Goal: Transaction & Acquisition: Purchase product/service

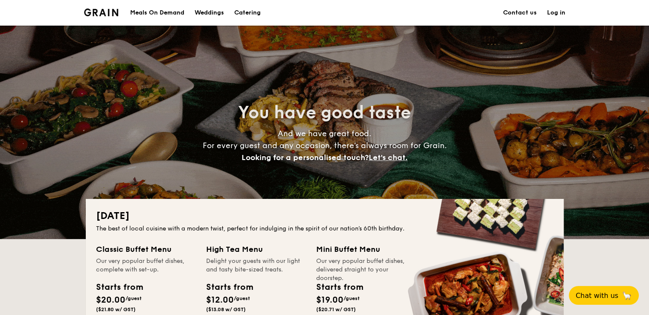
drag, startPoint x: 598, startPoint y: 8, endPoint x: 579, endPoint y: 3, distance: 19.9
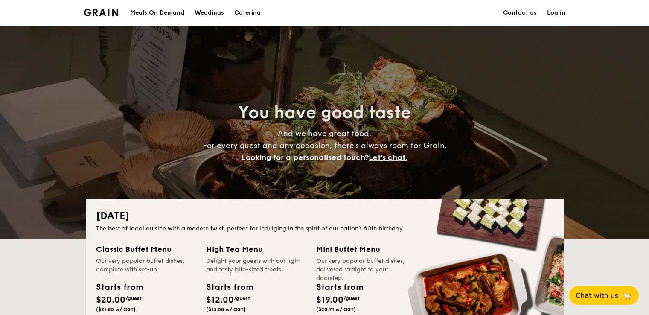
click at [598, 8] on div "Meals On Demand Weddings Catering Contact us Log in" at bounding box center [324, 13] width 649 height 26
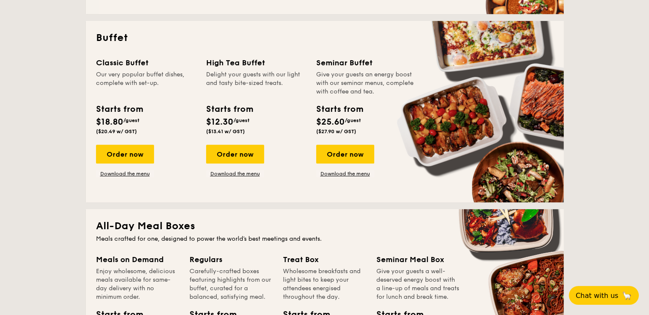
scroll to position [341, 0]
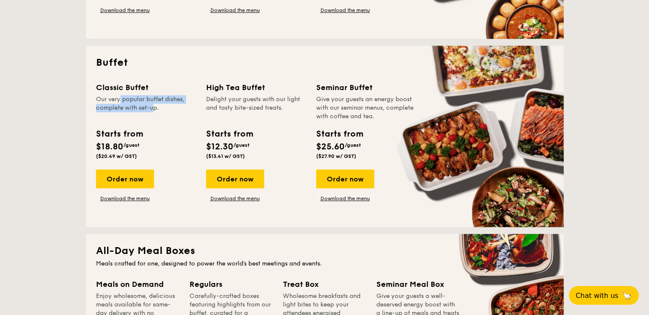
drag, startPoint x: 99, startPoint y: 96, endPoint x: 133, endPoint y: 110, distance: 37.1
click at [133, 110] on div "Our very popular buffet dishes, complete with set-up." at bounding box center [146, 108] width 100 height 26
click at [218, 111] on div "Delight your guests with our light and tasty bite-sized treats." at bounding box center [256, 108] width 100 height 26
drag, startPoint x: 201, startPoint y: 96, endPoint x: 290, endPoint y: 107, distance: 89.9
click at [290, 107] on div "Classic Buffet Our very popular buffet dishes, complete with set-up. Starts fro…" at bounding box center [324, 148] width 457 height 135
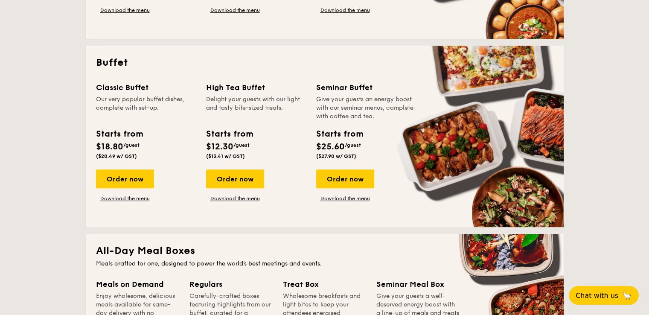
click at [290, 118] on div "Delight your guests with our light and tasty bite-sized treats." at bounding box center [256, 108] width 100 height 26
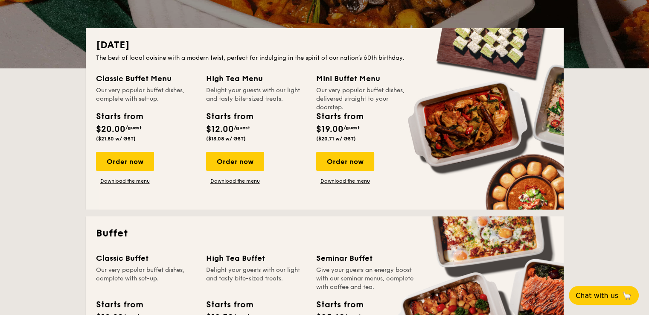
scroll to position [256, 0]
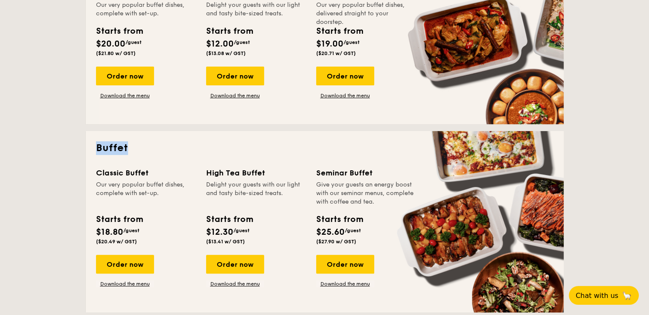
drag, startPoint x: 96, startPoint y: 147, endPoint x: 193, endPoint y: 182, distance: 103.7
click at [144, 145] on h2 "Buffet" at bounding box center [324, 148] width 457 height 14
copy h2 "Buffet"
click at [177, 159] on div "Buffet Classic Buffet Our very popular buffet dishes, complete with set-up. Sta…" at bounding box center [325, 221] width 478 height 181
drag, startPoint x: 93, startPoint y: 170, endPoint x: 153, endPoint y: 171, distance: 60.6
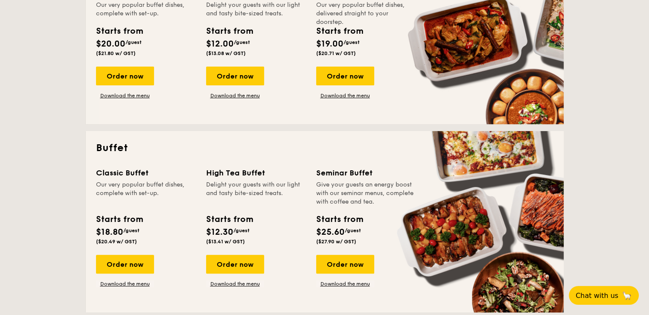
click at [153, 171] on div "Buffet Classic Buffet Our very popular buffet dishes, complete with set-up. Sta…" at bounding box center [325, 221] width 478 height 181
copy div "Classic Buffet"
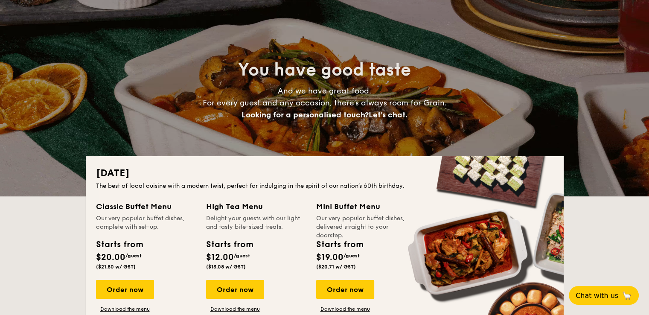
scroll to position [0, 0]
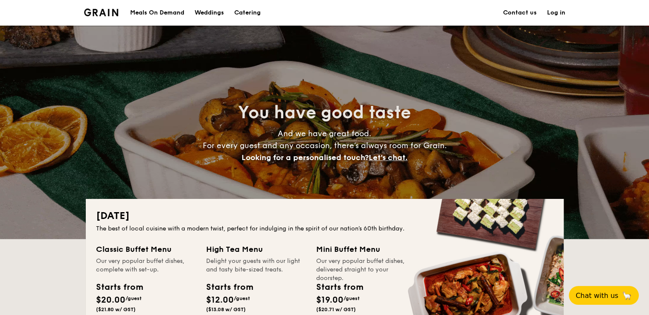
click at [171, 12] on div "Meals On Demand" at bounding box center [157, 13] width 54 height 26
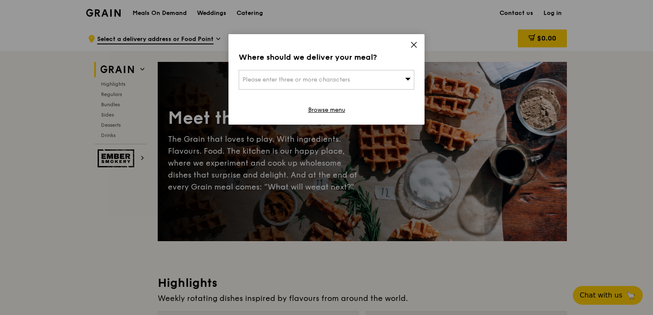
click at [415, 45] on icon at bounding box center [414, 44] width 5 height 5
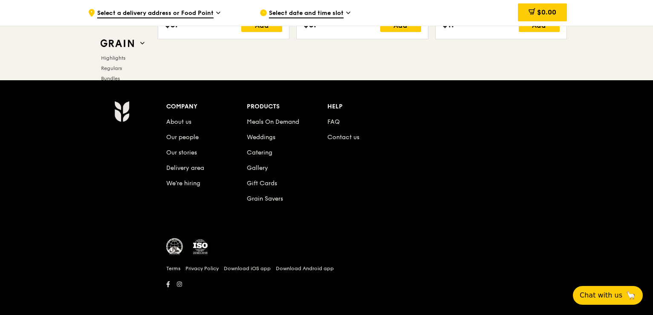
scroll to position [3572, 0]
click at [271, 150] on link "Catering" at bounding box center [260, 152] width 26 height 7
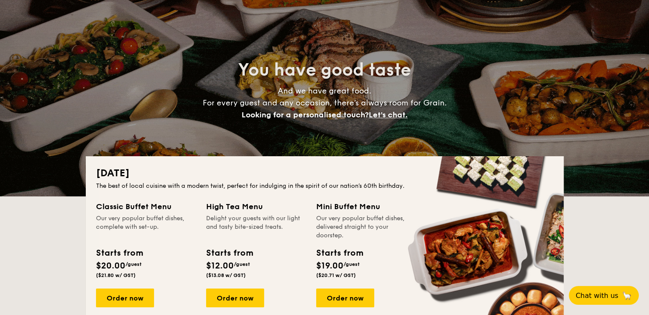
scroll to position [171, 0]
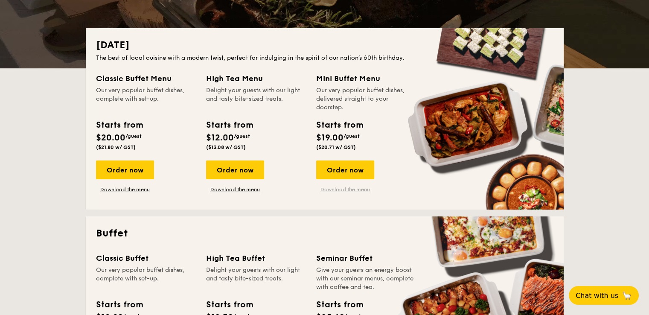
click at [345, 192] on link "Download the menu" at bounding box center [345, 189] width 58 height 7
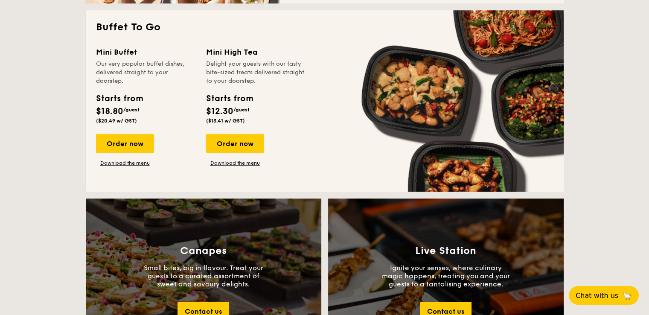
scroll to position [725, 0]
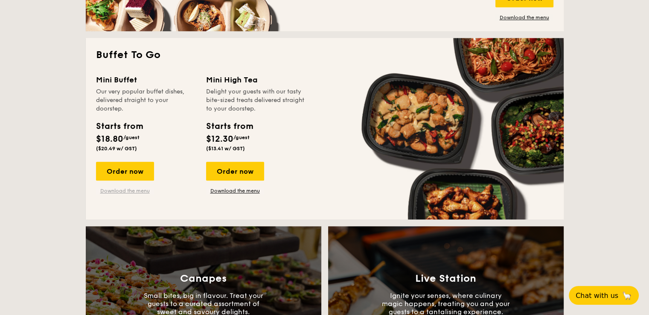
click at [114, 191] on link "Download the menu" at bounding box center [125, 190] width 58 height 7
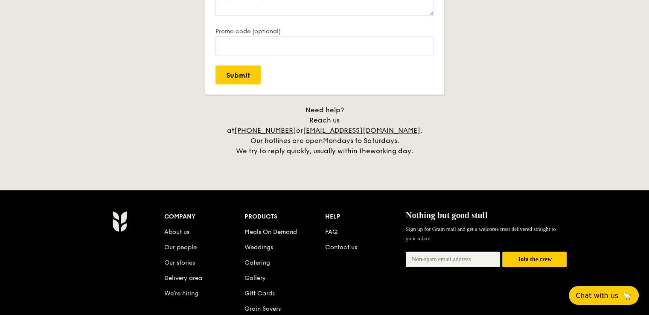
scroll to position [1919, 0]
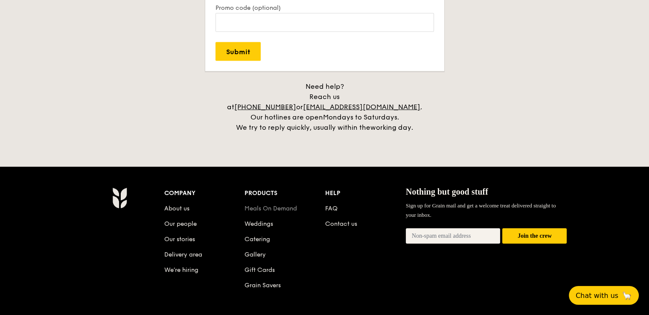
click at [269, 205] on link "Meals On Demand" at bounding box center [270, 208] width 52 height 7
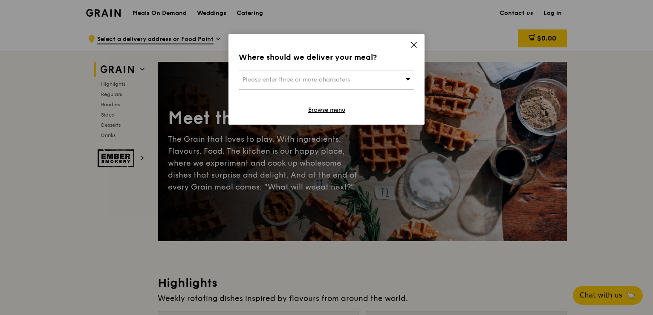
click at [412, 45] on icon at bounding box center [414, 45] width 8 height 8
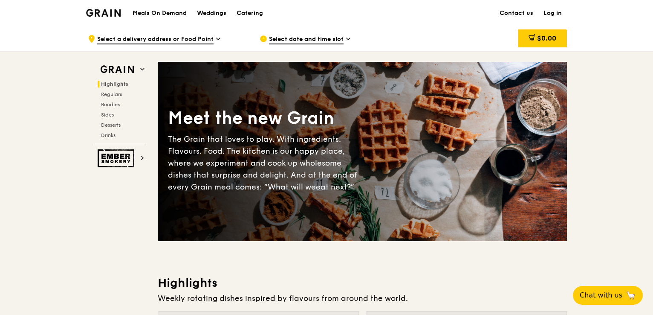
drag, startPoint x: 630, startPoint y: 13, endPoint x: 595, endPoint y: 20, distance: 35.6
click at [630, 13] on div "Grain logo Meals On Demand Weddings Catering Contact us Log in" at bounding box center [326, 13] width 653 height 26
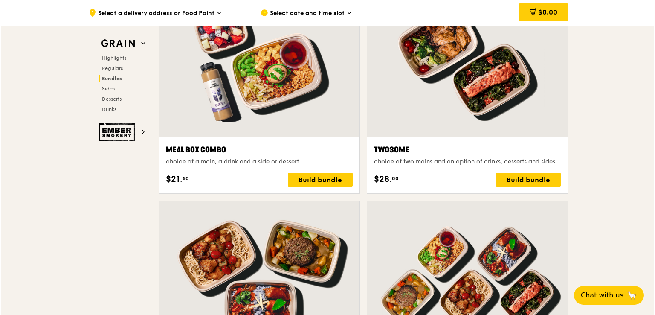
scroll to position [1365, 0]
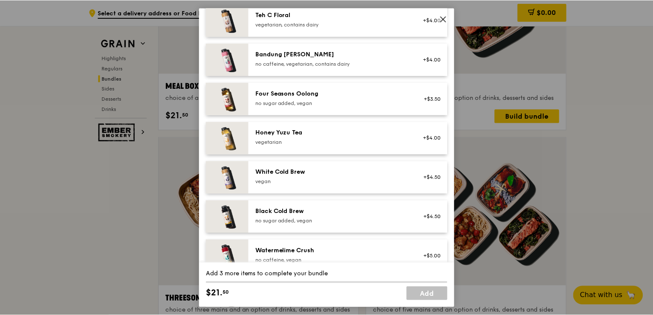
scroll to position [1019, 0]
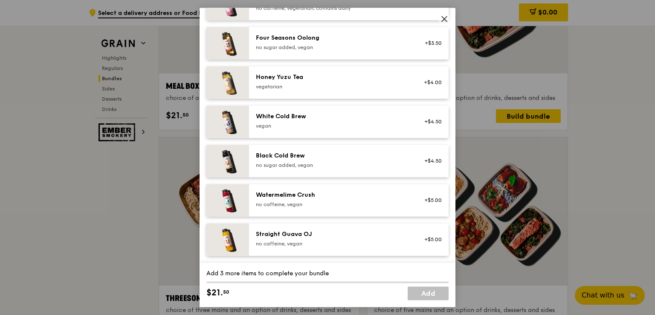
click at [446, 20] on icon at bounding box center [445, 19] width 8 height 8
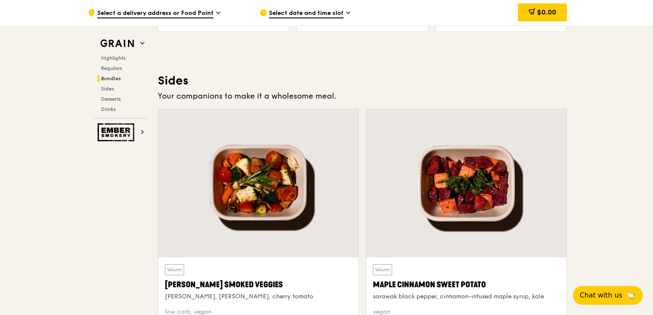
scroll to position [1663, 0]
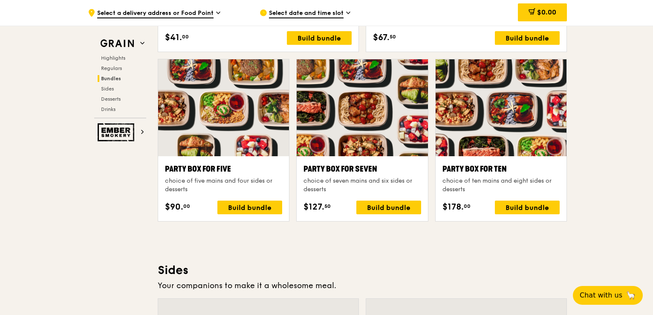
drag, startPoint x: 621, startPoint y: 52, endPoint x: 597, endPoint y: 24, distance: 36.9
click at [621, 52] on div ".cls-1 { fill: none; stroke: #fff; stroke-linecap: round; stroke-linejoin: roun…" at bounding box center [326, 158] width 653 height 3593
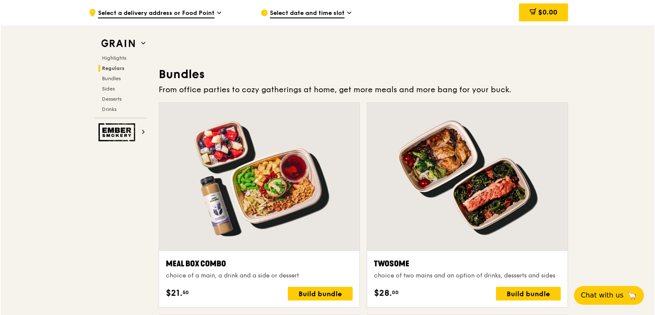
scroll to position [1237, 0]
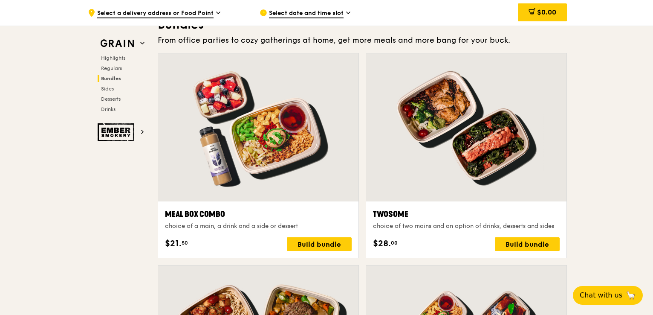
click at [234, 138] on div at bounding box center [258, 127] width 200 height 148
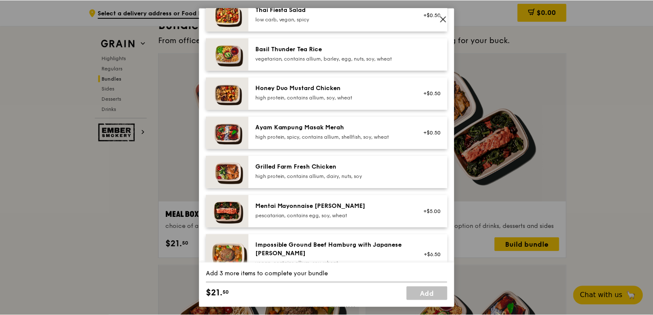
scroll to position [0, 0]
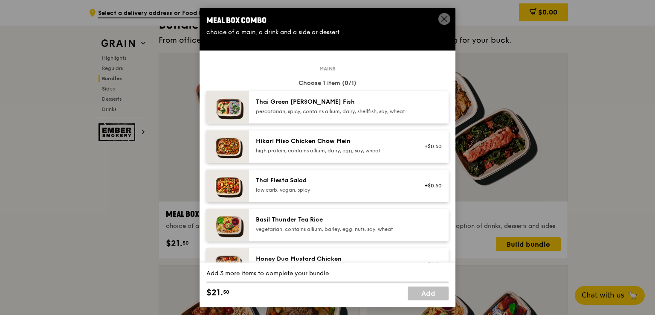
click at [441, 23] on icon at bounding box center [445, 19] width 8 height 8
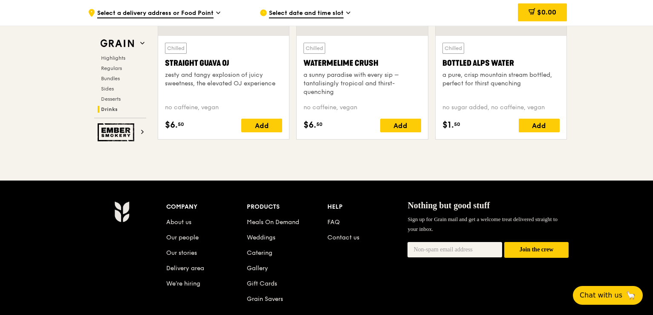
scroll to position [3572, 0]
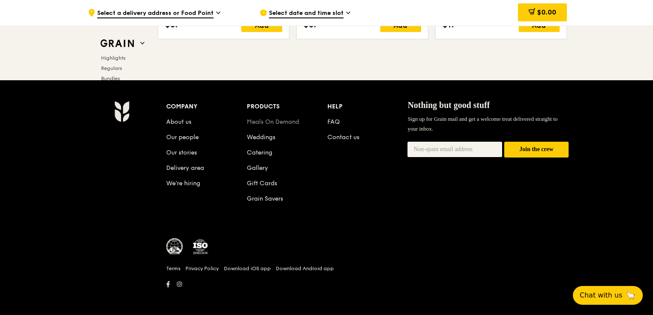
click at [283, 118] on link "Meals On Demand" at bounding box center [273, 121] width 52 height 7
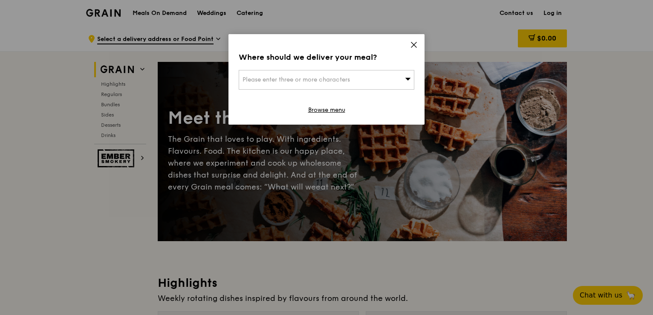
click at [413, 41] on icon at bounding box center [414, 45] width 8 height 8
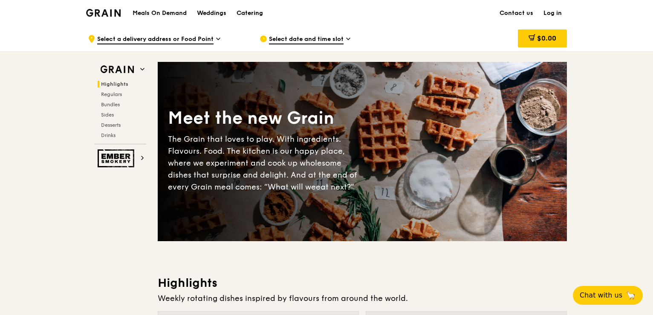
click at [251, 15] on div "Catering" at bounding box center [250, 13] width 26 height 26
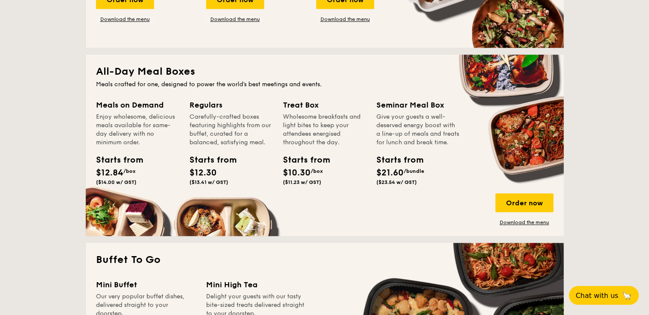
scroll to position [597, 0]
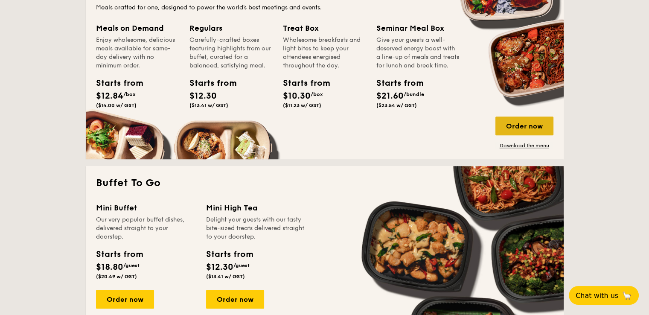
click at [518, 127] on div "Order now" at bounding box center [524, 125] width 58 height 19
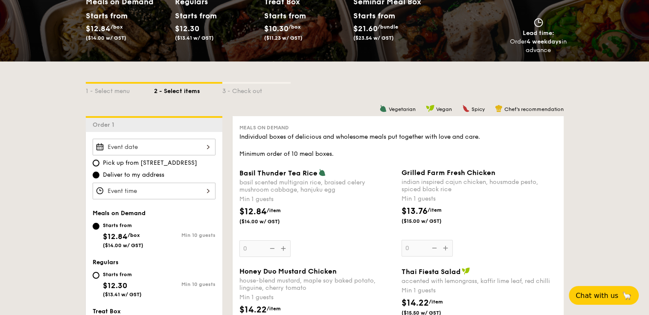
scroll to position [171, 0]
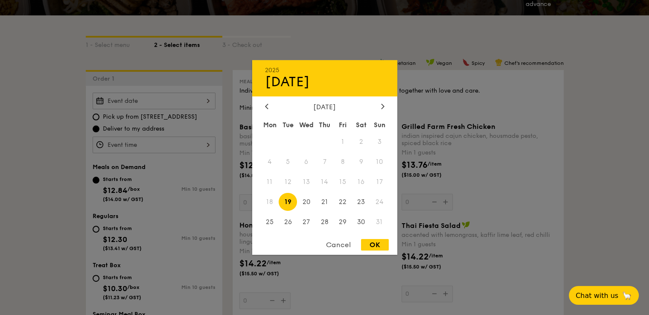
click at [166, 99] on div "2025 Aug 19 August 2025 Mon Tue Wed Thu Fri Sat Sun 1 2 3 4 5 6 7 8 9 10 11 12 …" at bounding box center [154, 101] width 123 height 17
click at [336, 245] on div "Cancel" at bounding box center [338, 245] width 42 height 12
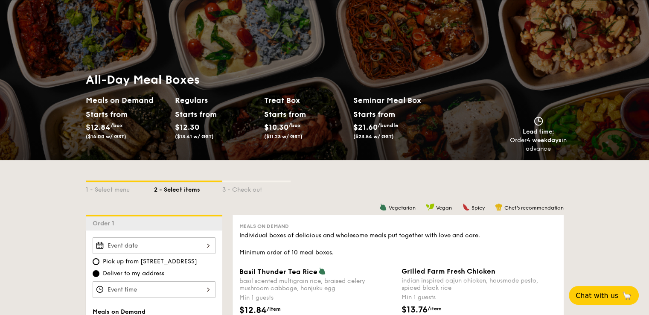
scroll to position [0, 0]
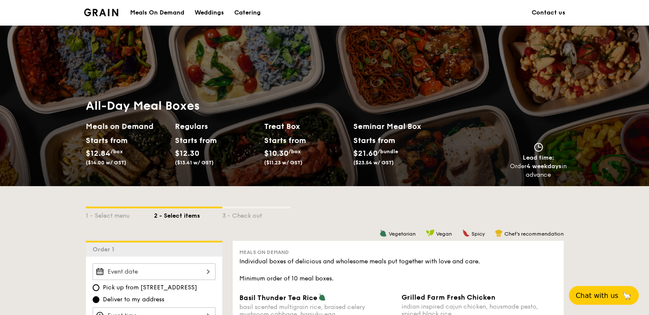
click at [165, 9] on div "Meals On Demand" at bounding box center [157, 13] width 54 height 26
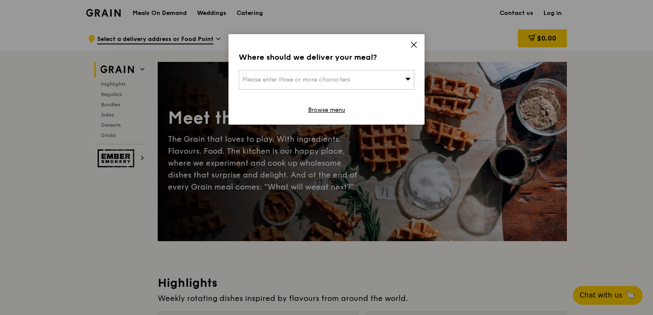
click at [415, 46] on icon at bounding box center [414, 45] width 8 height 8
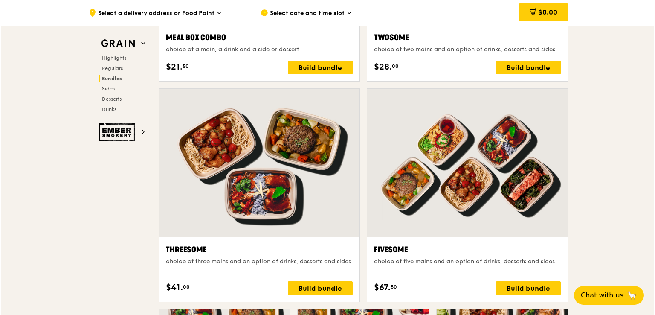
scroll to position [1323, 0]
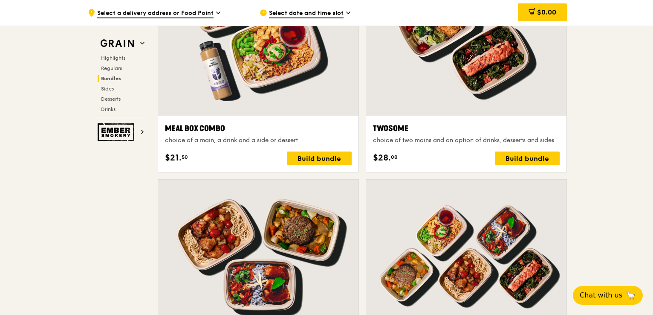
click at [212, 127] on div "Meal Box Combo" at bounding box center [258, 128] width 187 height 12
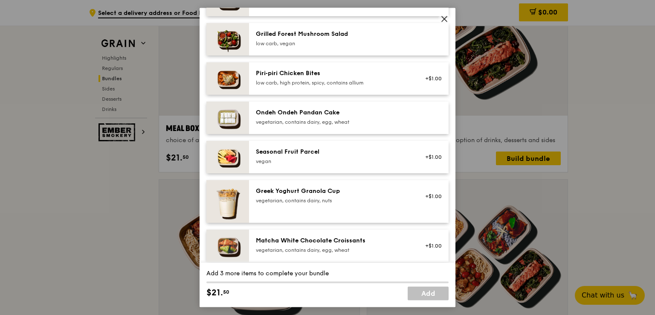
scroll to position [597, 0]
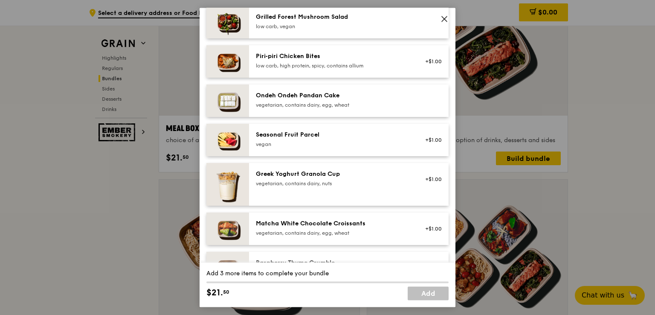
click at [446, 20] on icon at bounding box center [444, 18] width 5 height 5
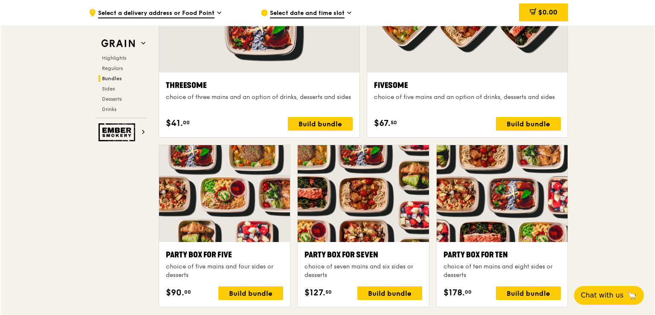
scroll to position [1611, 0]
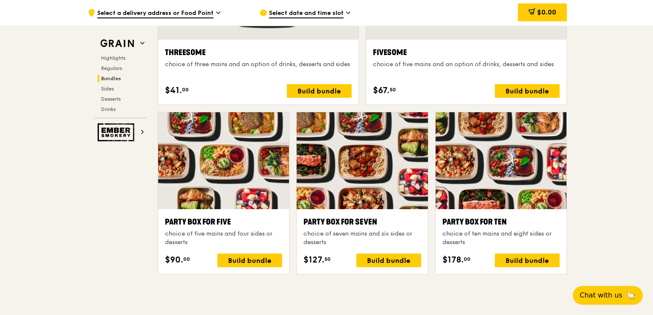
click at [471, 222] on div "Party Box for Ten" at bounding box center [501, 222] width 117 height 12
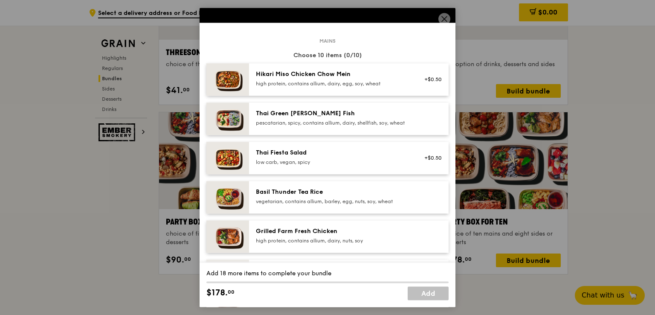
scroll to position [0, 0]
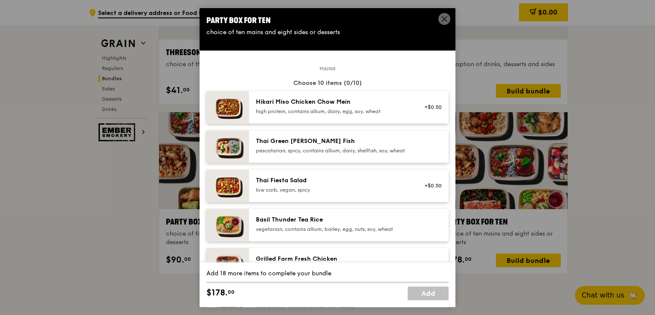
click at [445, 17] on icon at bounding box center [445, 19] width 8 height 8
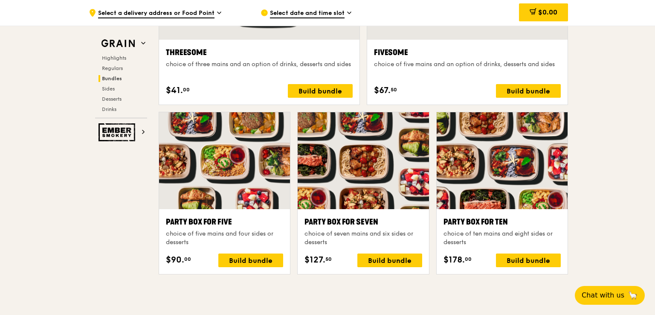
scroll to position [1611, 0]
click at [218, 218] on div "Party Box for Five" at bounding box center [223, 222] width 117 height 12
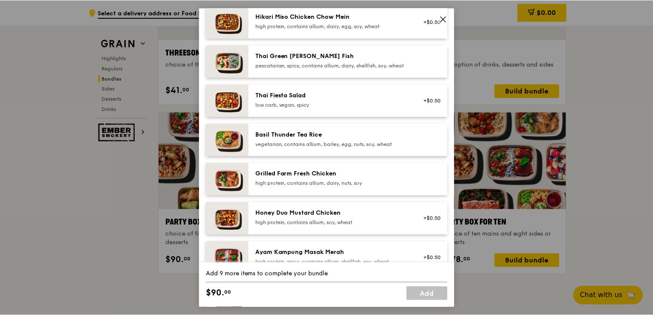
scroll to position [256, 0]
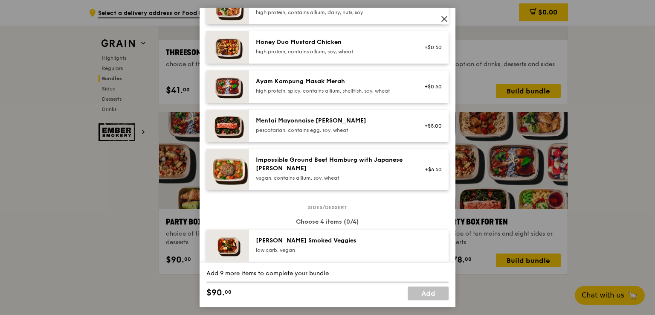
click at [444, 20] on icon at bounding box center [444, 18] width 5 height 5
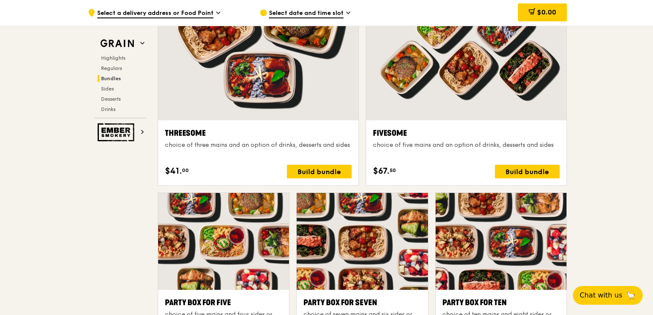
scroll to position [1525, 0]
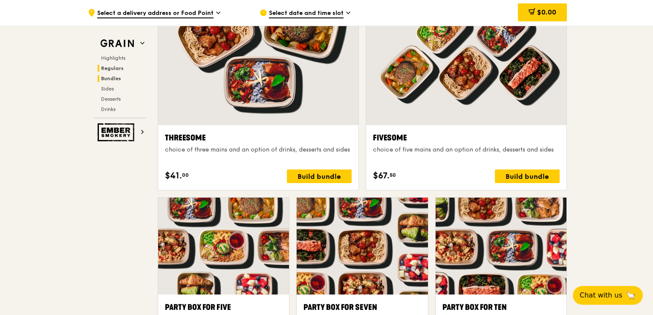
click at [118, 69] on span "Regulars" at bounding box center [112, 68] width 23 height 6
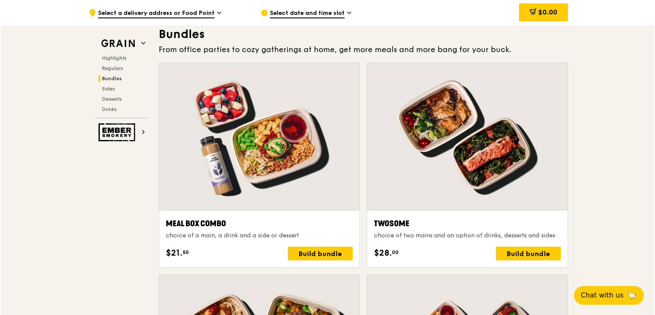
scroll to position [1277, 0]
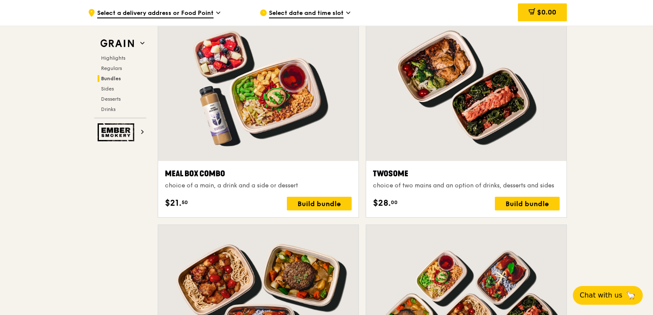
click at [198, 173] on div "Meal Box Combo" at bounding box center [258, 174] width 187 height 12
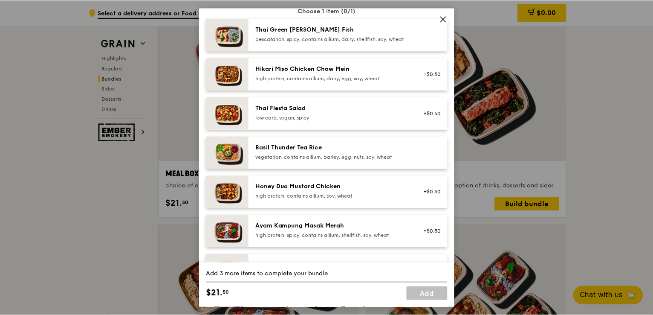
scroll to position [85, 0]
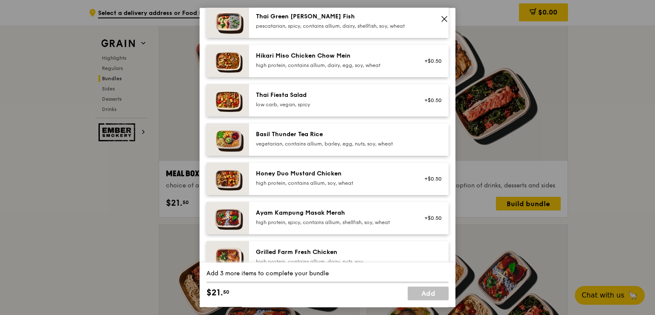
click at [444, 17] on icon at bounding box center [445, 19] width 8 height 8
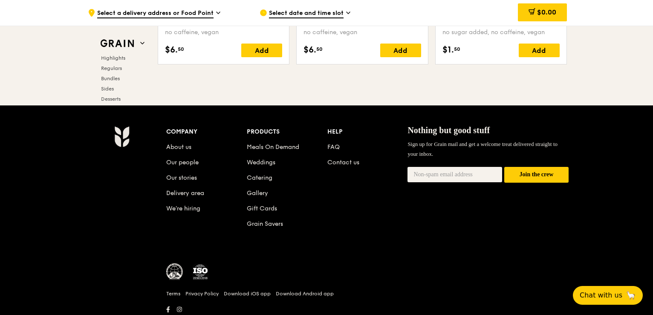
scroll to position [3572, 0]
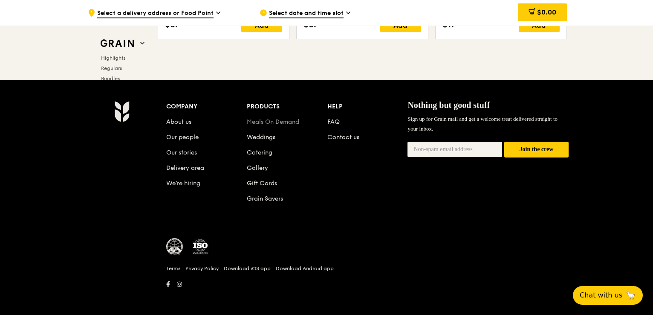
click at [273, 119] on link "Meals On Demand" at bounding box center [273, 121] width 52 height 7
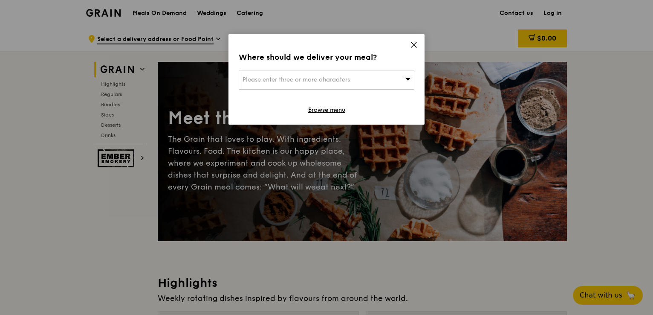
click at [416, 46] on icon at bounding box center [414, 44] width 5 height 5
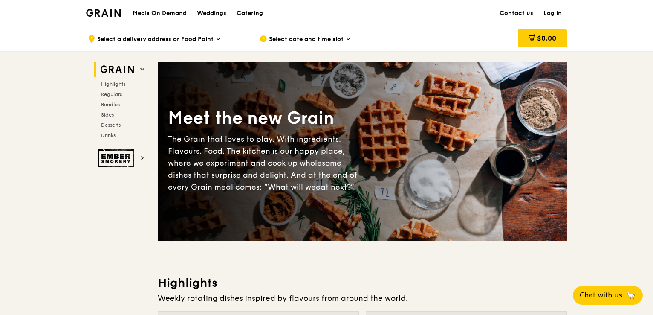
click at [347, 38] on icon at bounding box center [348, 39] width 3 height 2
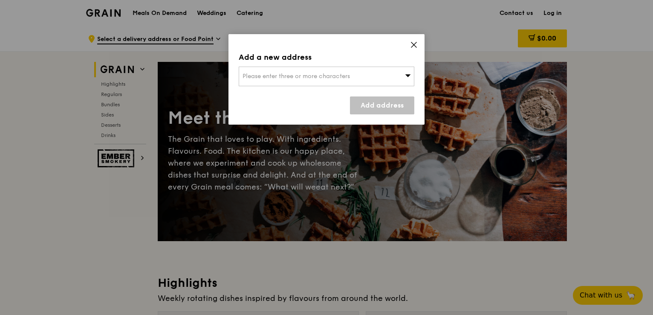
click at [407, 76] on icon at bounding box center [409, 75] width 6 height 3
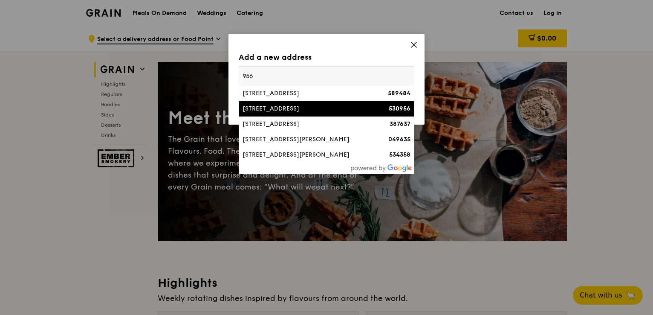
type input "956"
click at [311, 105] on div "[STREET_ADDRESS]" at bounding box center [306, 108] width 126 height 9
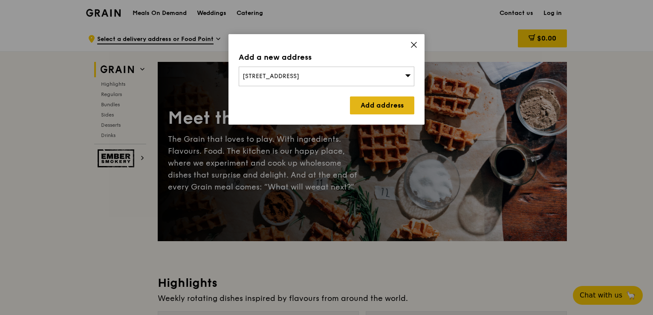
click at [375, 102] on link "Add address" at bounding box center [382, 105] width 64 height 18
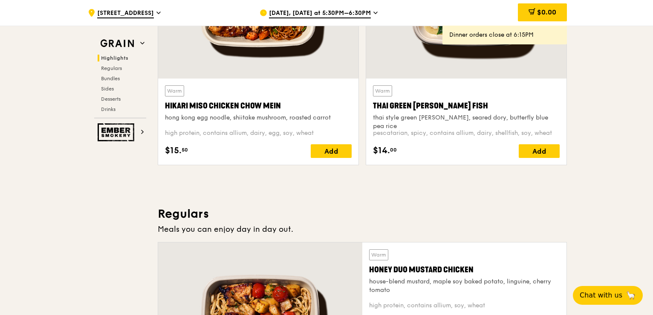
scroll to position [384, 0]
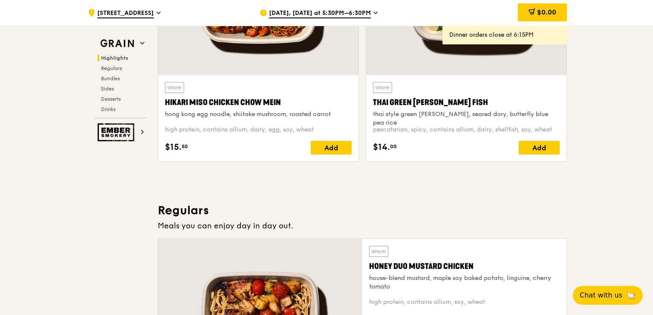
click at [353, 15] on span "[DATE], [DATE] at 5:30PM–6:30PM" at bounding box center [320, 13] width 102 height 9
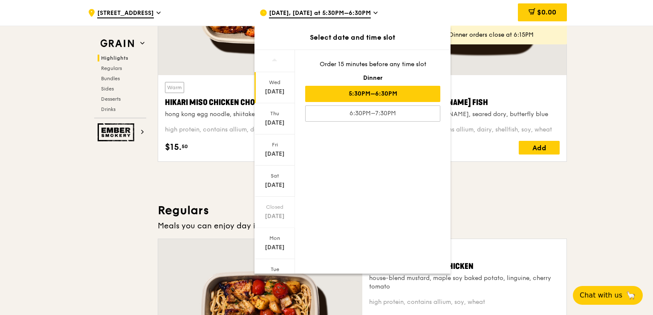
click at [346, 93] on div "5:30PM–6:30PM" at bounding box center [372, 94] width 135 height 16
click at [475, 15] on div "$0.00" at bounding box center [498, 13] width 137 height 26
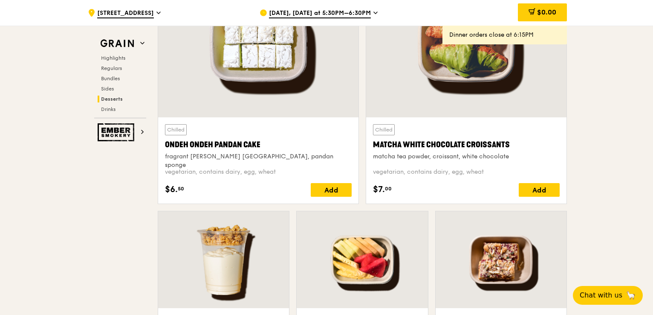
scroll to position [2431, 0]
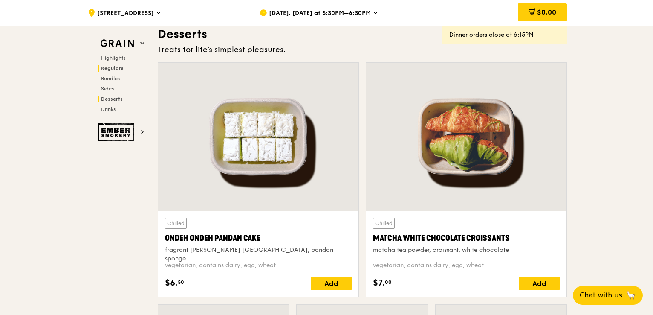
drag, startPoint x: 114, startPoint y: 58, endPoint x: 114, endPoint y: 69, distance: 11.1
click at [114, 69] on div "Highlights Regulars Bundles Sides Desserts Drinks" at bounding box center [120, 84] width 52 height 58
click at [114, 69] on span "Regulars" at bounding box center [112, 68] width 23 height 6
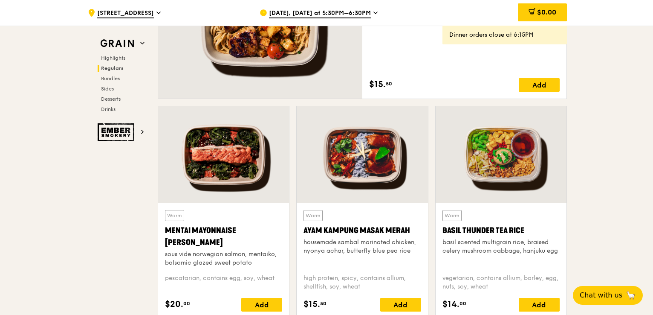
scroll to position [680, 0]
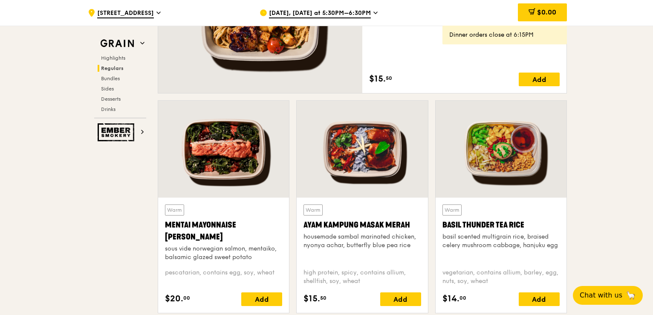
click at [378, 151] on div at bounding box center [362, 149] width 131 height 97
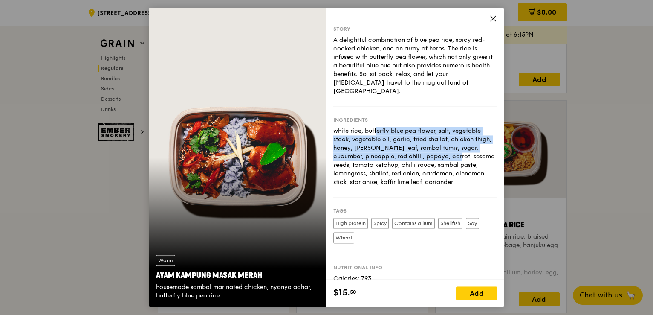
drag, startPoint x: 336, startPoint y: 122, endPoint x: 442, endPoint y: 146, distance: 108.6
click at [442, 144] on div "white rice, butterfly blue pea flower, salt, vegetable stock, vegetable oil, ga…" at bounding box center [416, 157] width 164 height 60
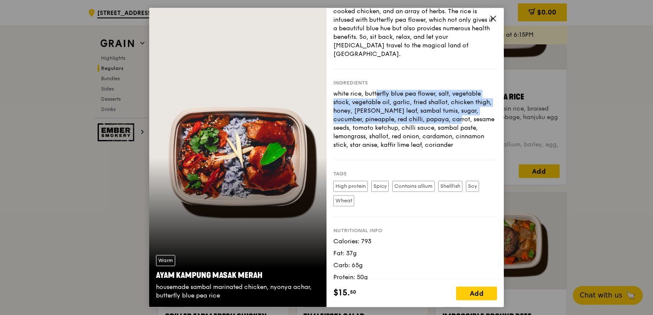
scroll to position [936, 0]
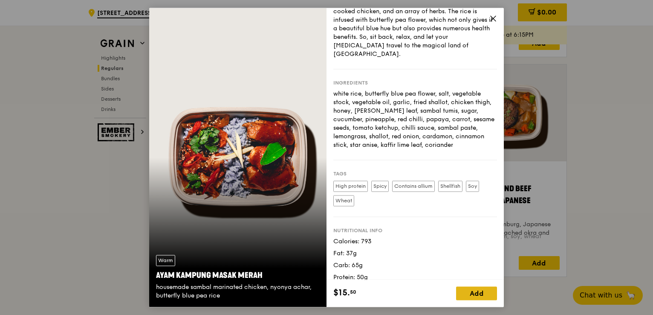
click at [479, 293] on div "Add" at bounding box center [476, 294] width 41 height 14
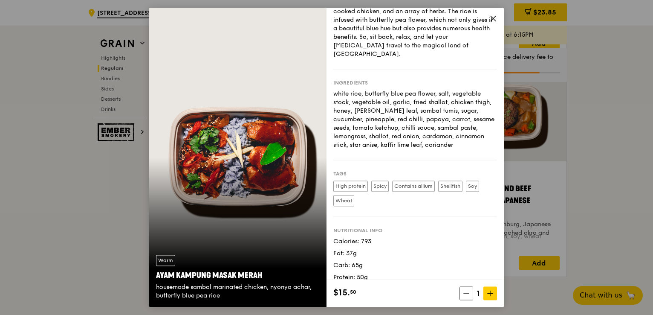
click at [493, 18] on icon at bounding box center [493, 18] width 5 height 5
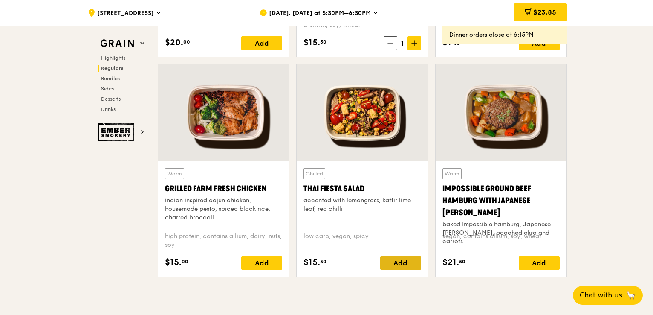
click at [402, 264] on div "Add" at bounding box center [400, 263] width 41 height 14
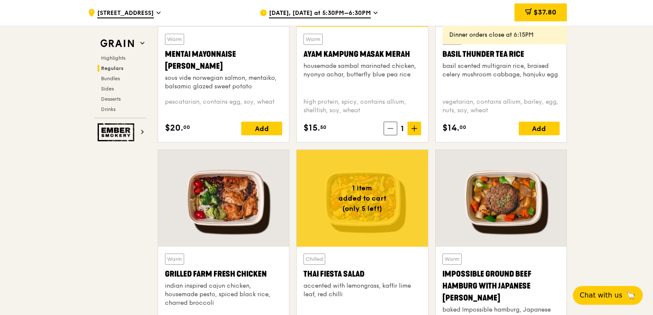
scroll to position [936, 0]
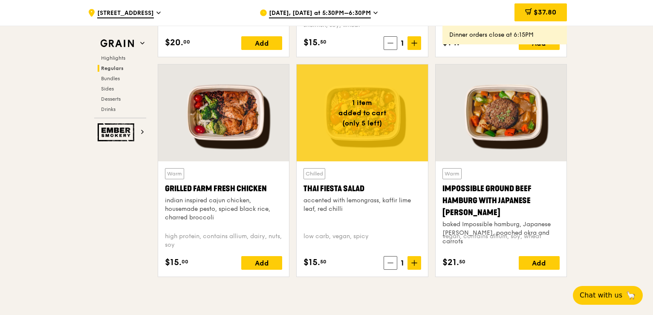
click at [481, 189] on div "Impossible Ground Beef Hamburg with Japanese [PERSON_NAME]" at bounding box center [501, 201] width 117 height 36
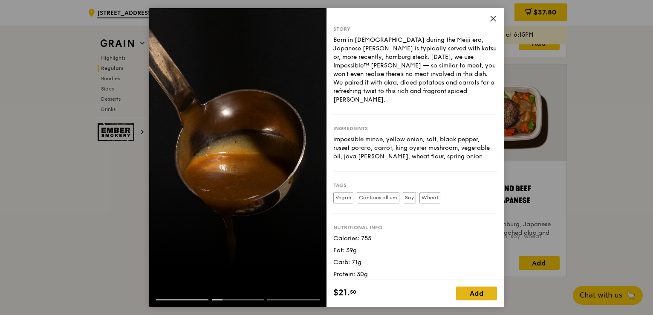
click at [475, 292] on div "Add" at bounding box center [476, 294] width 41 height 14
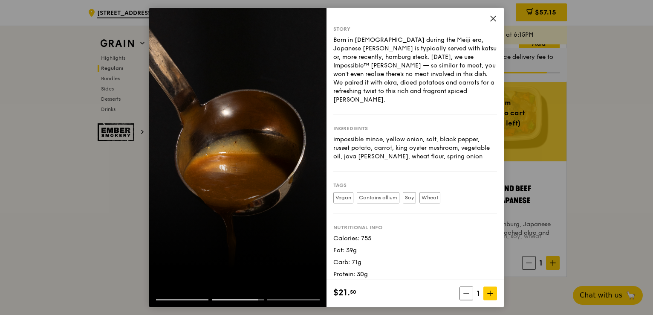
click at [492, 20] on icon at bounding box center [494, 19] width 8 height 8
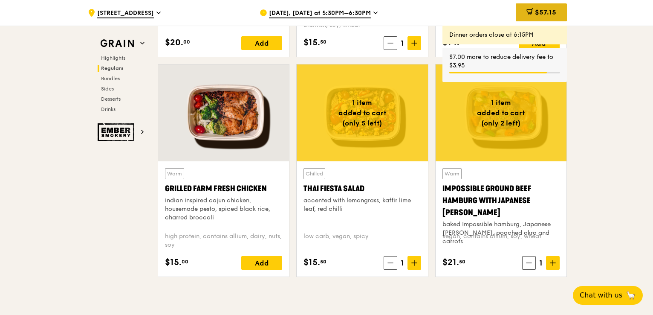
click at [534, 17] on div "$57.15" at bounding box center [541, 12] width 51 height 18
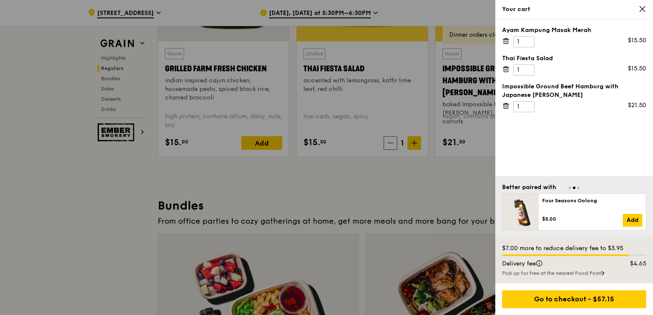
scroll to position [1107, 0]
